Goal: Information Seeking & Learning: Learn about a topic

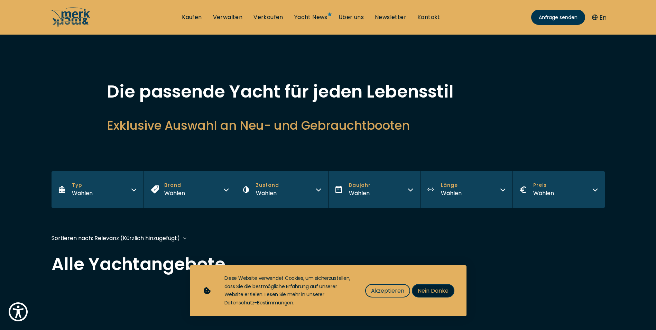
click at [427, 289] on span "Nein Danke" at bounding box center [433, 290] width 31 height 9
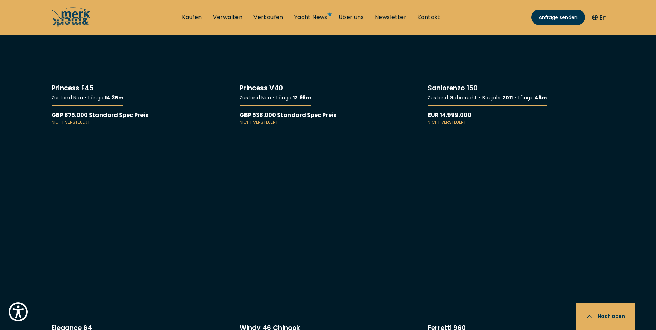
scroll to position [4917, 0]
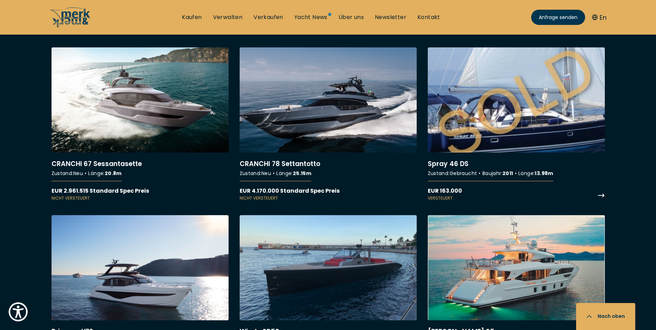
click at [553, 127] on link "More details about Spray 46 DS" at bounding box center [516, 124] width 177 height 154
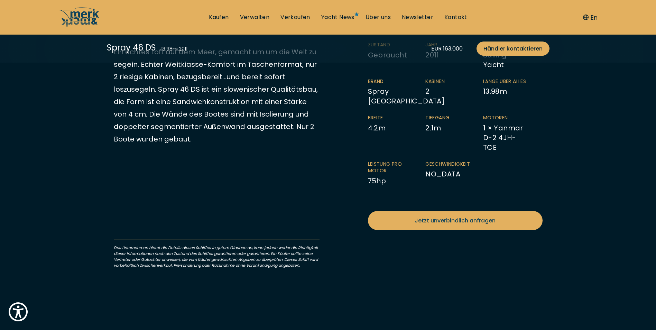
scroll to position [173, 0]
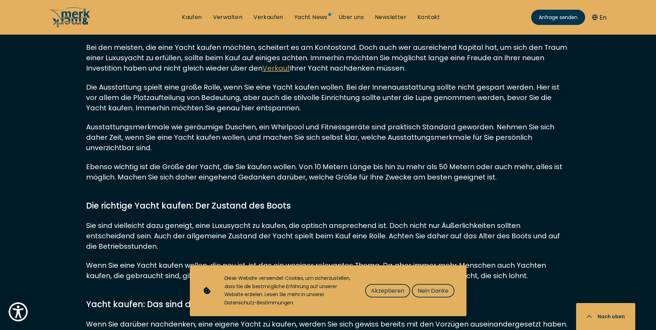
scroll to position [7055, 0]
